Goal: Task Accomplishment & Management: Use online tool/utility

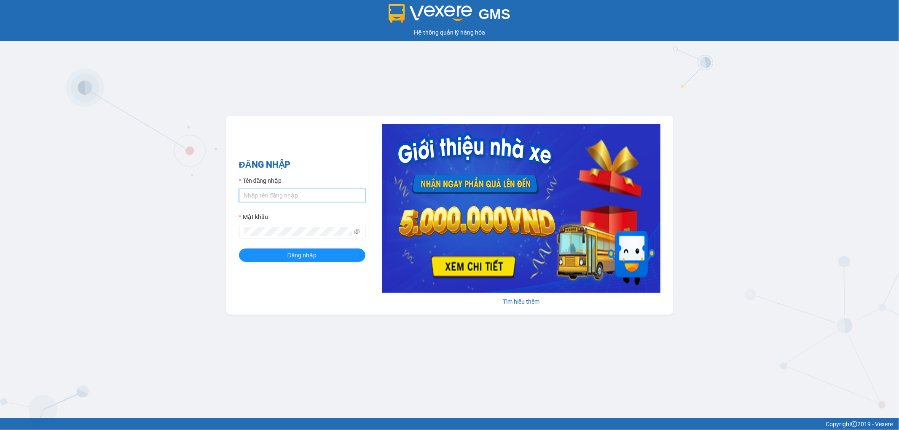
click at [275, 198] on input "Tên đăng nhập" at bounding box center [302, 195] width 126 height 13
type input "son.apq"
click at [239, 249] on button "Đăng nhập" at bounding box center [302, 255] width 126 height 13
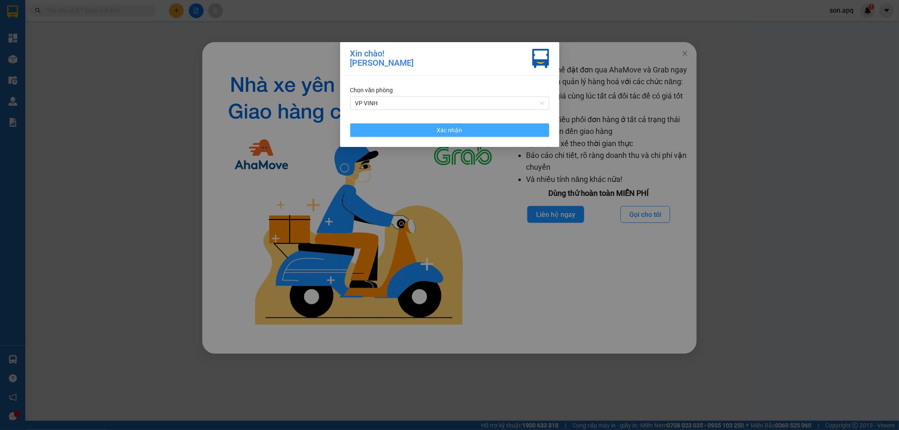
click at [459, 129] on span "Xác nhận" at bounding box center [449, 130] width 25 height 9
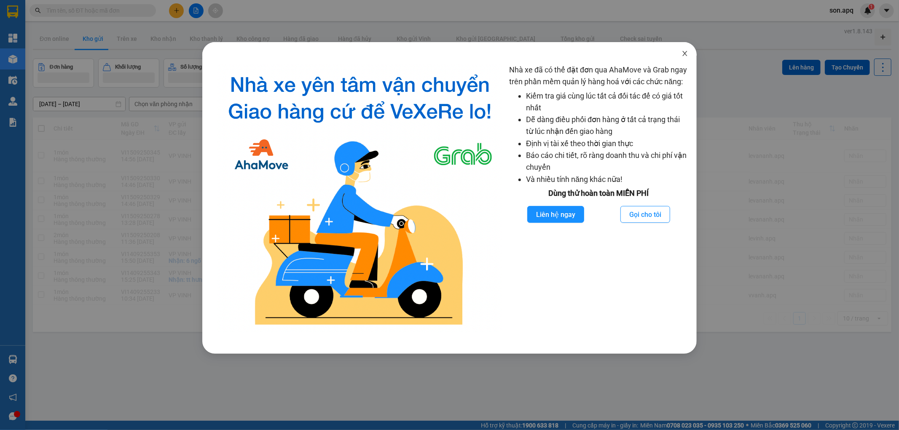
click at [685, 56] on icon "close" at bounding box center [685, 53] width 7 height 7
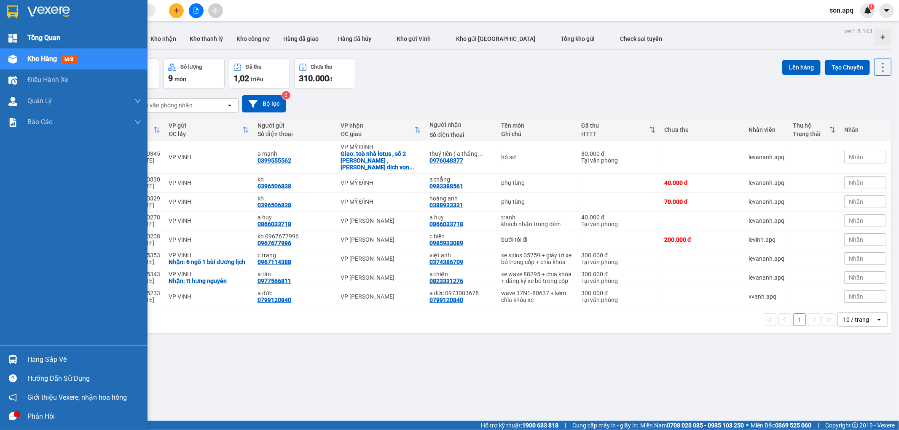
click at [26, 37] on div "Tổng Quan" at bounding box center [74, 37] width 148 height 21
